Goal: Check status

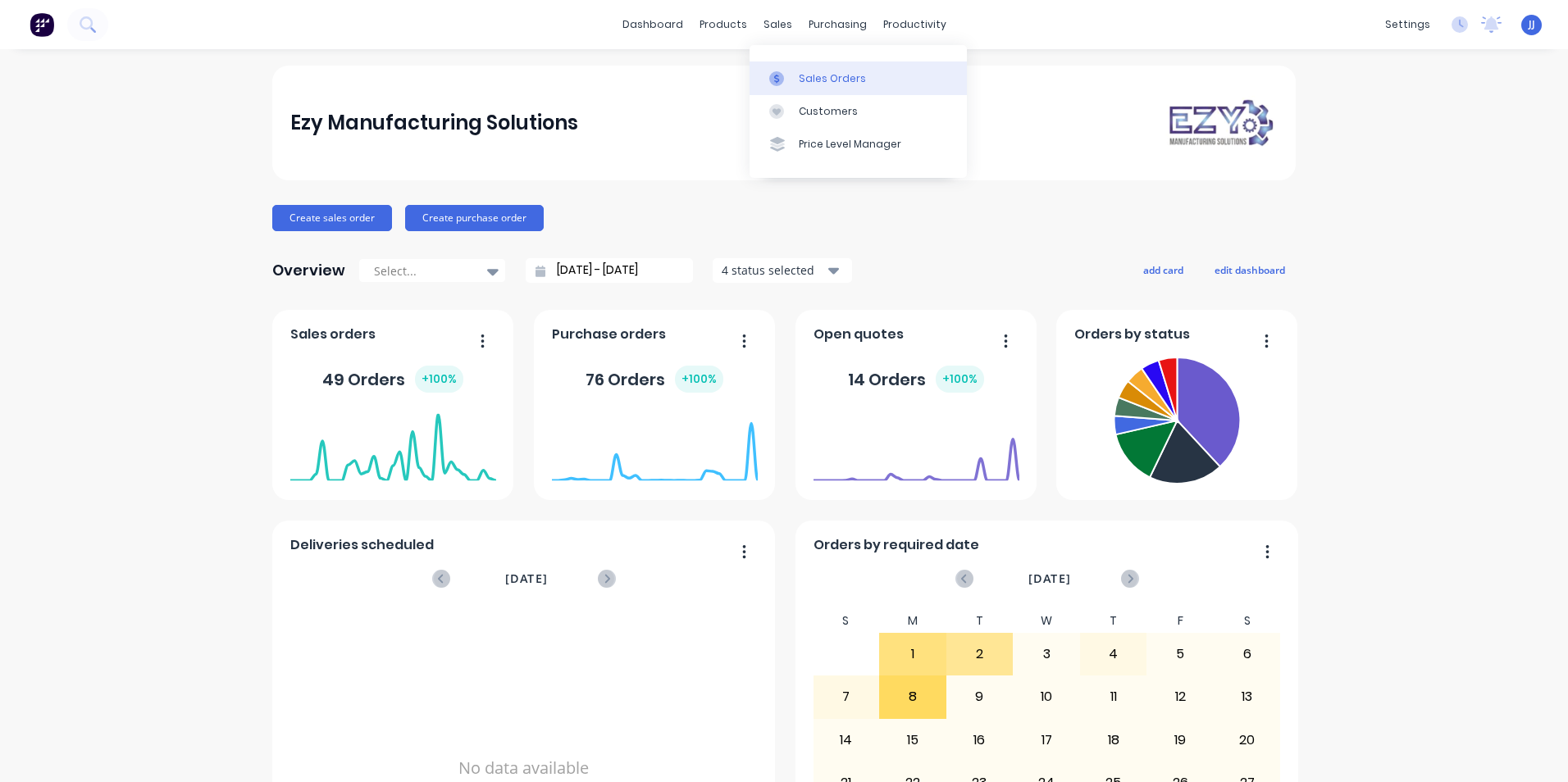
click at [787, 82] on div at bounding box center [781, 79] width 24 height 15
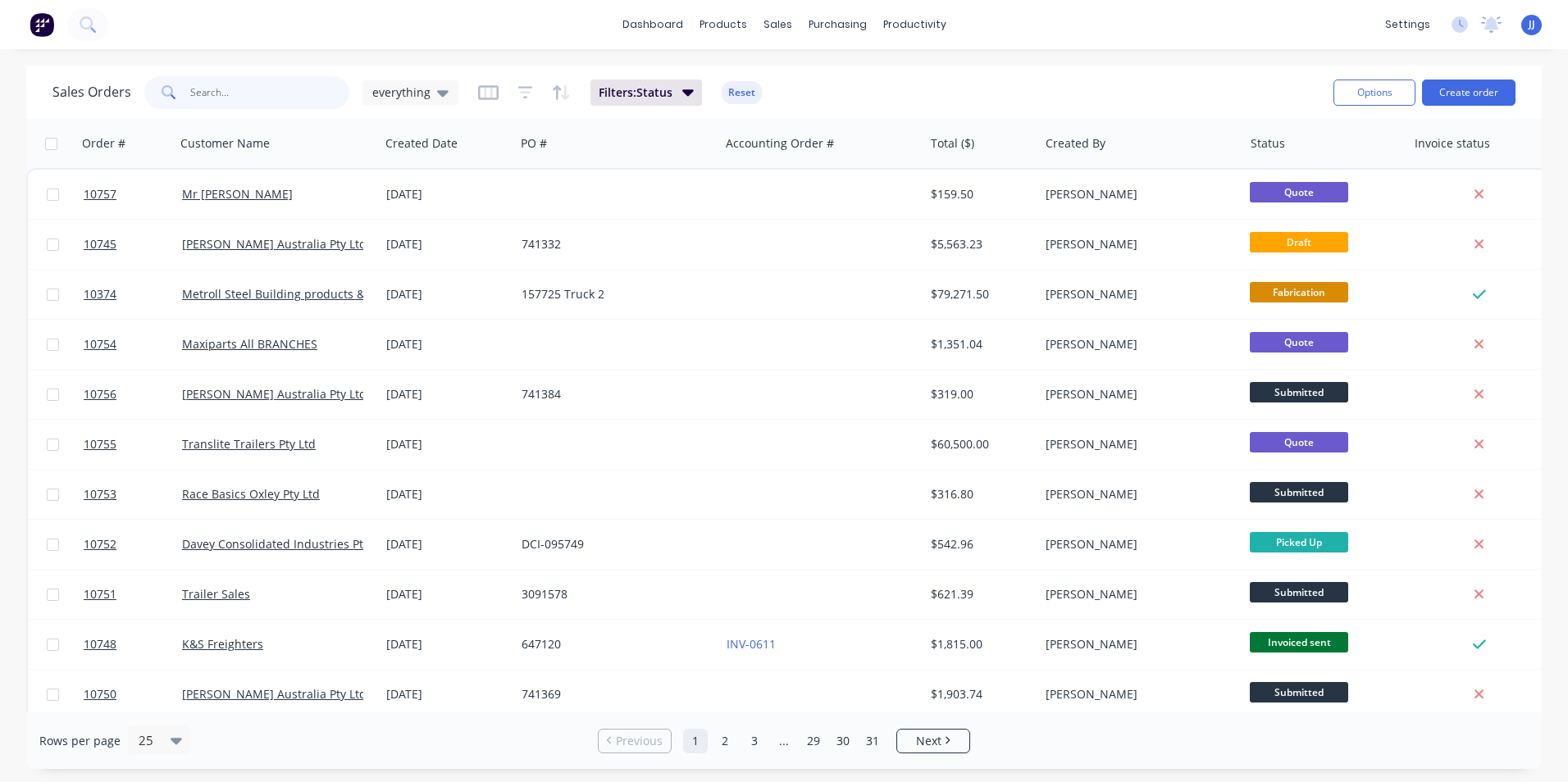
click at [202, 93] on input "text" at bounding box center [271, 92] width 160 height 33
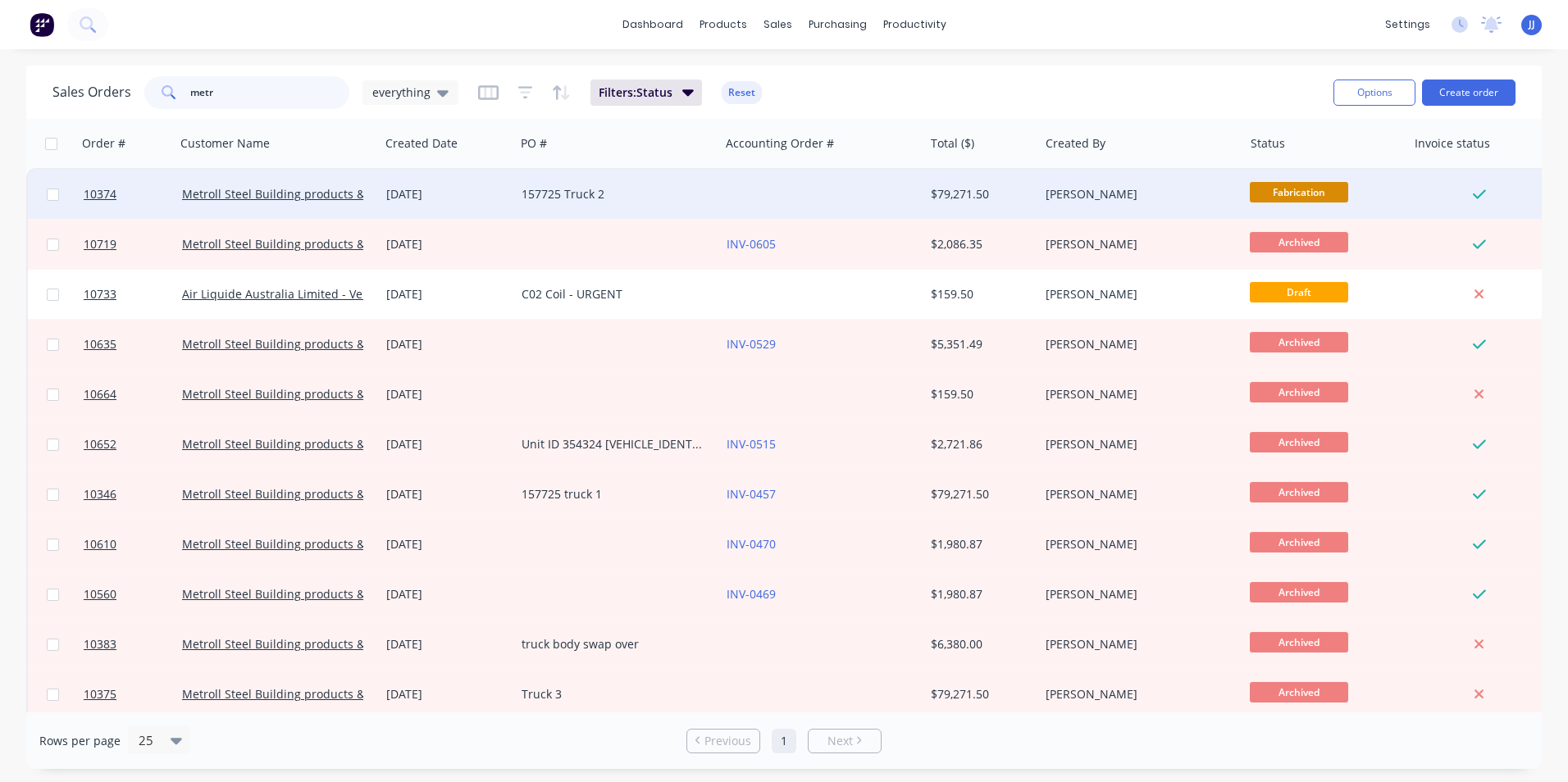
type input "metr"
click at [580, 204] on div "157725 Truck 2" at bounding box center [617, 194] width 204 height 49
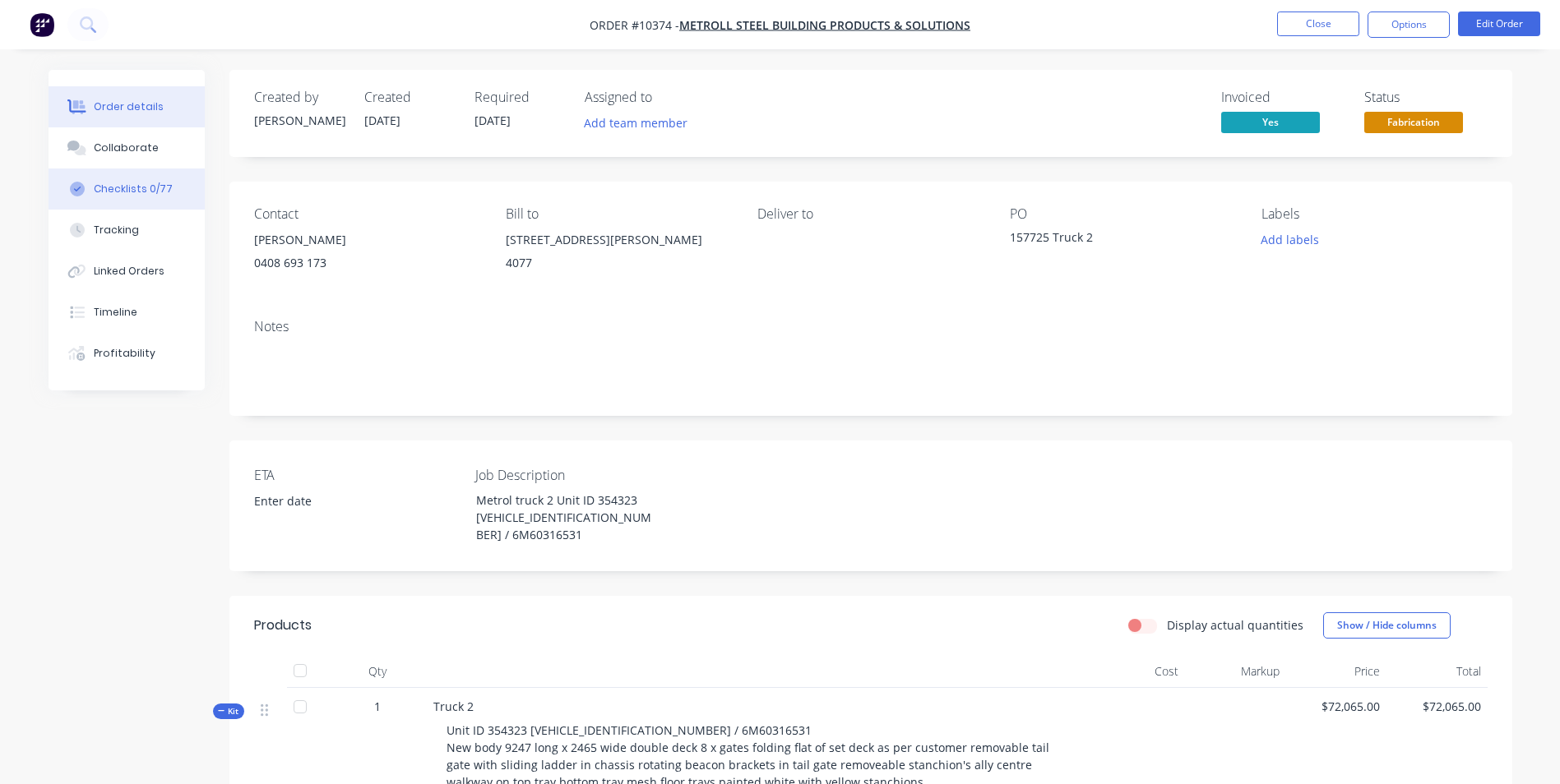
click at [129, 193] on div "Checklists 0/77" at bounding box center [133, 189] width 79 height 15
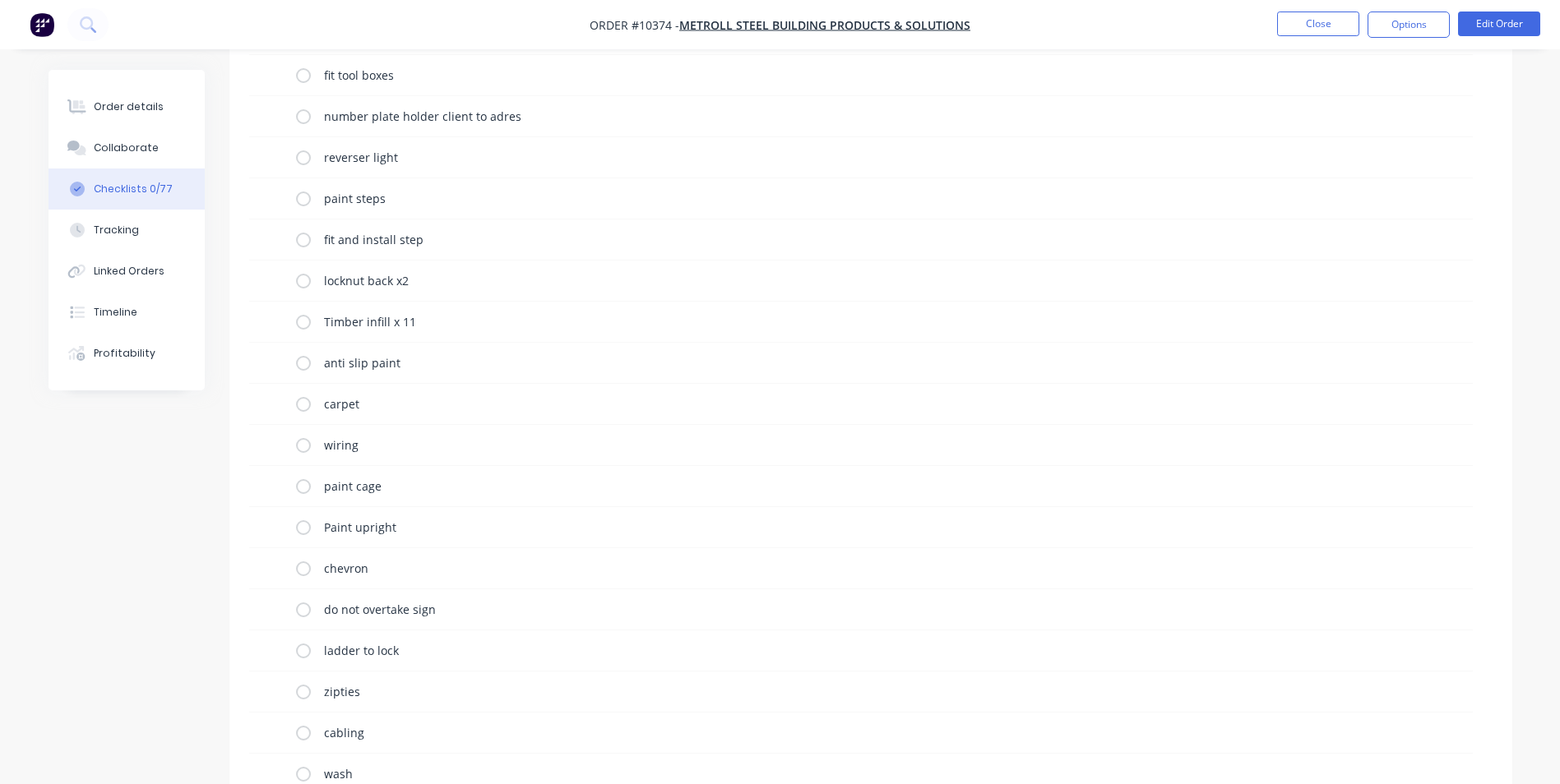
scroll to position [2723, 0]
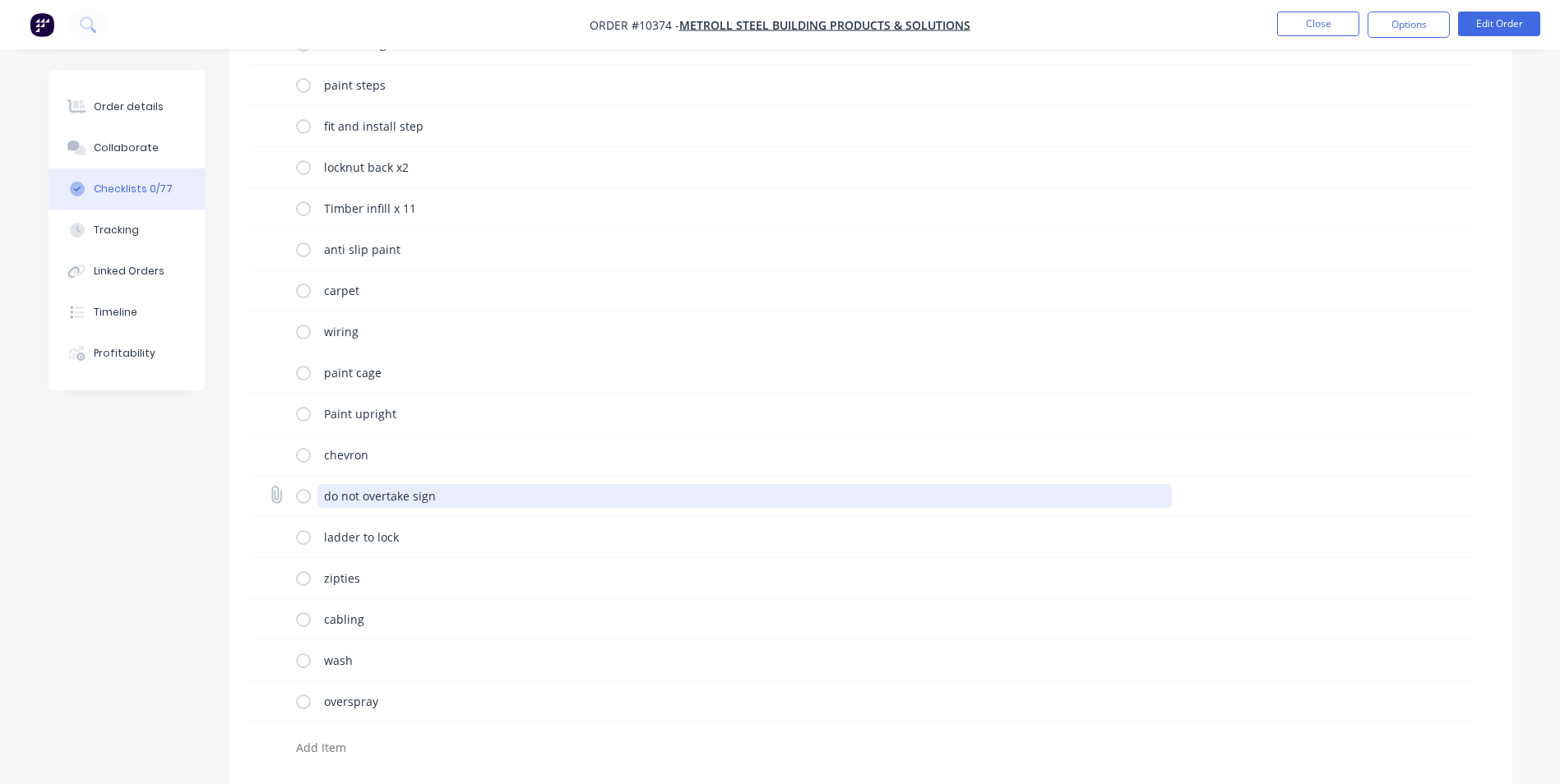
type textarea "x"
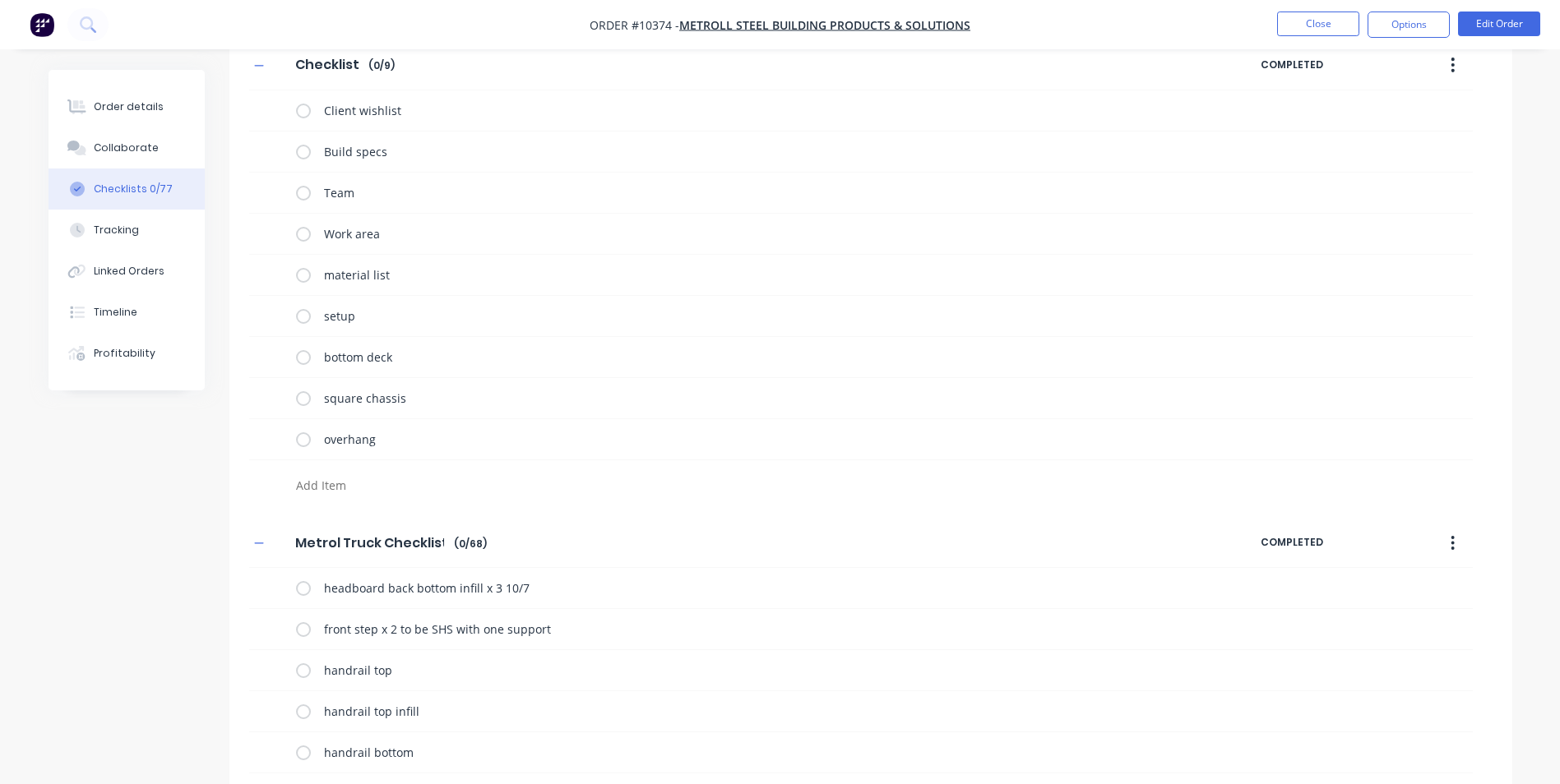
scroll to position [0, 0]
